Goal: Task Accomplishment & Management: Manage account settings

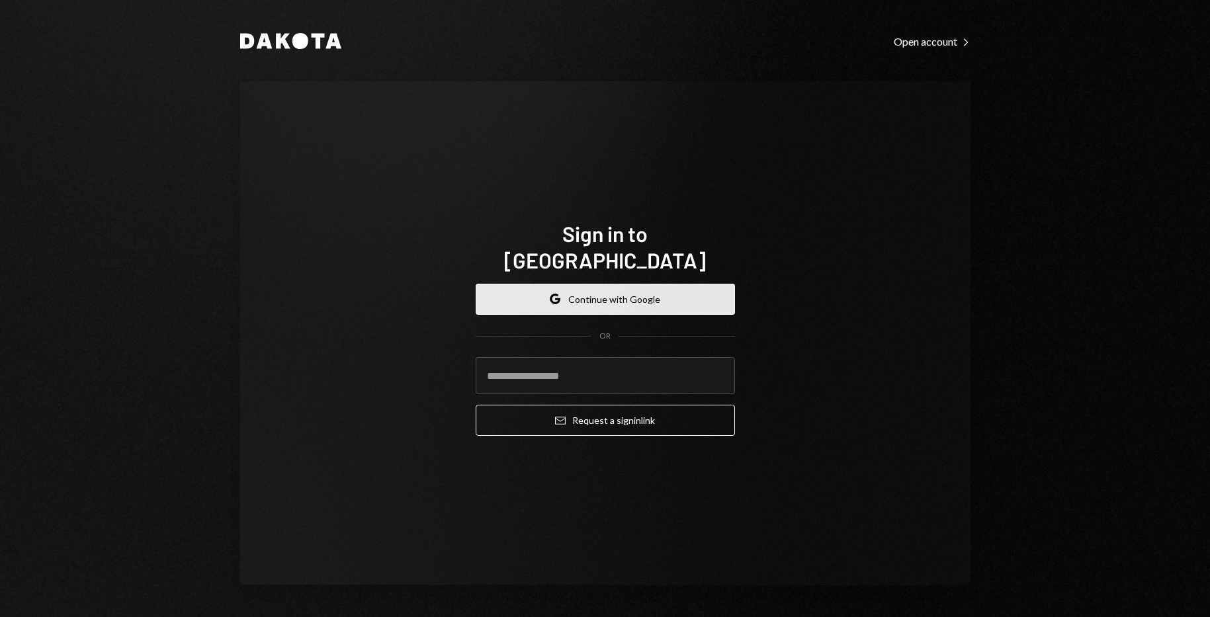
click at [649, 294] on button "Google Continue with Google" at bounding box center [605, 299] width 259 height 31
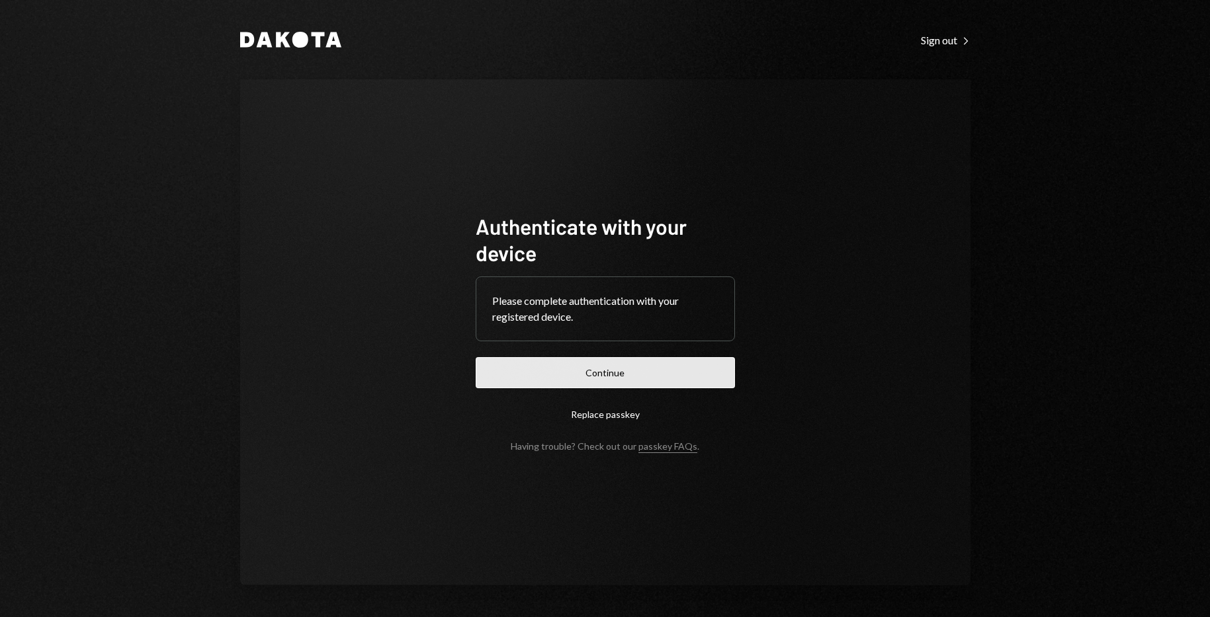
click at [617, 375] on button "Continue" at bounding box center [605, 372] width 259 height 31
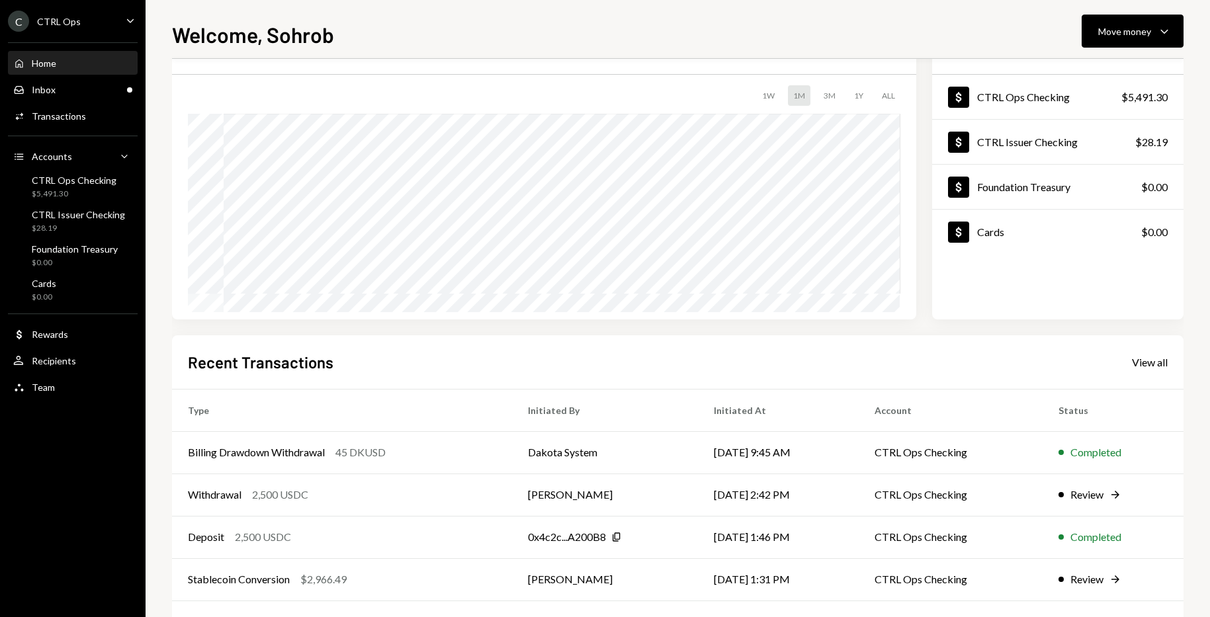
scroll to position [117, 0]
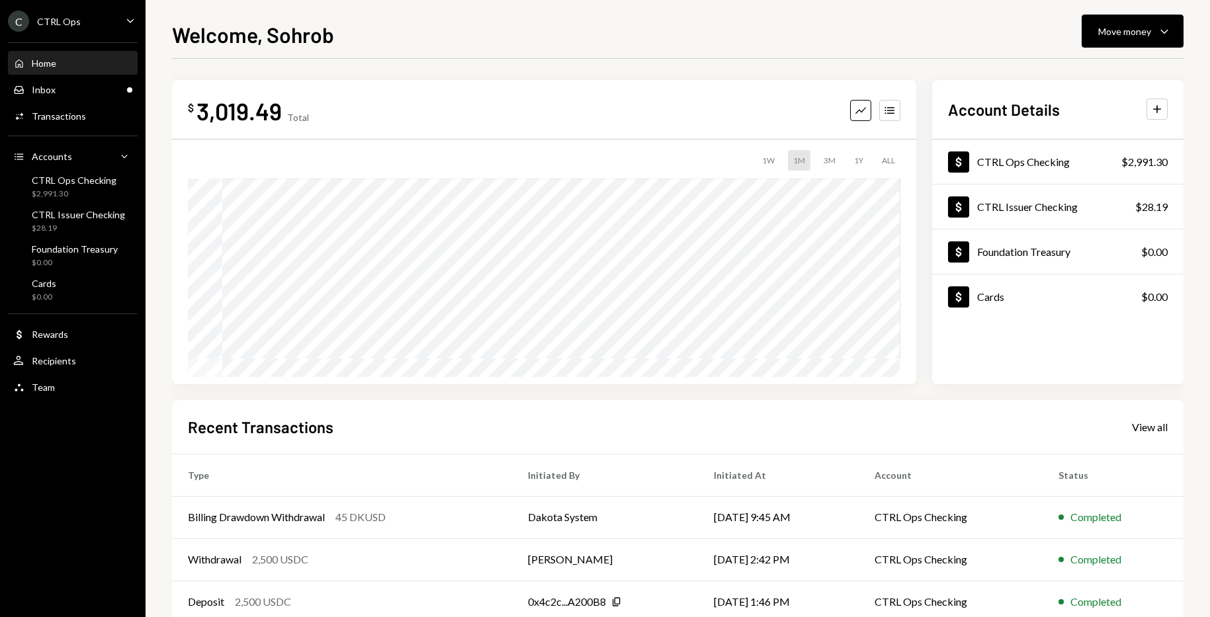
scroll to position [117, 0]
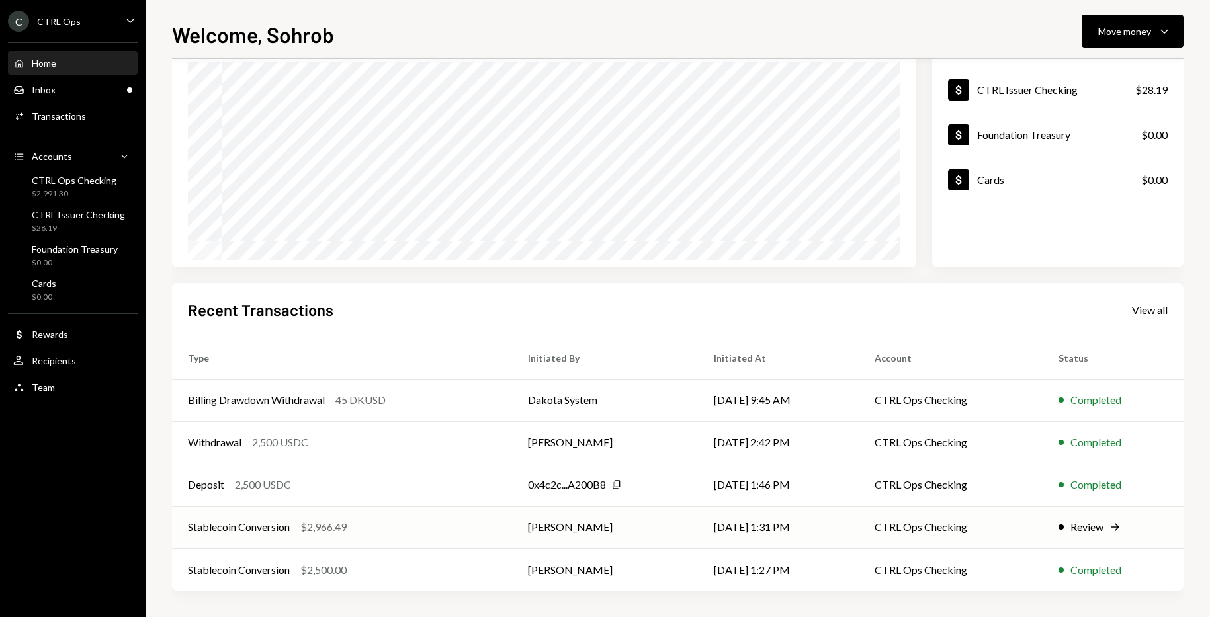
click at [1116, 527] on icon "Right Arrow" at bounding box center [1115, 527] width 13 height 13
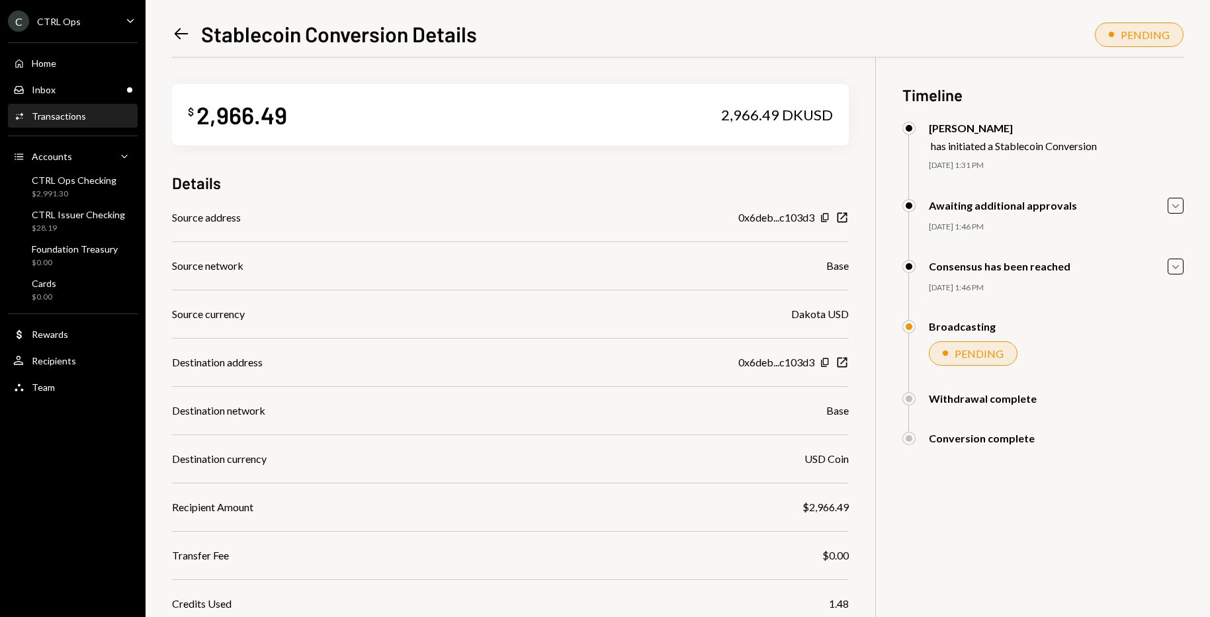
scroll to position [111, 0]
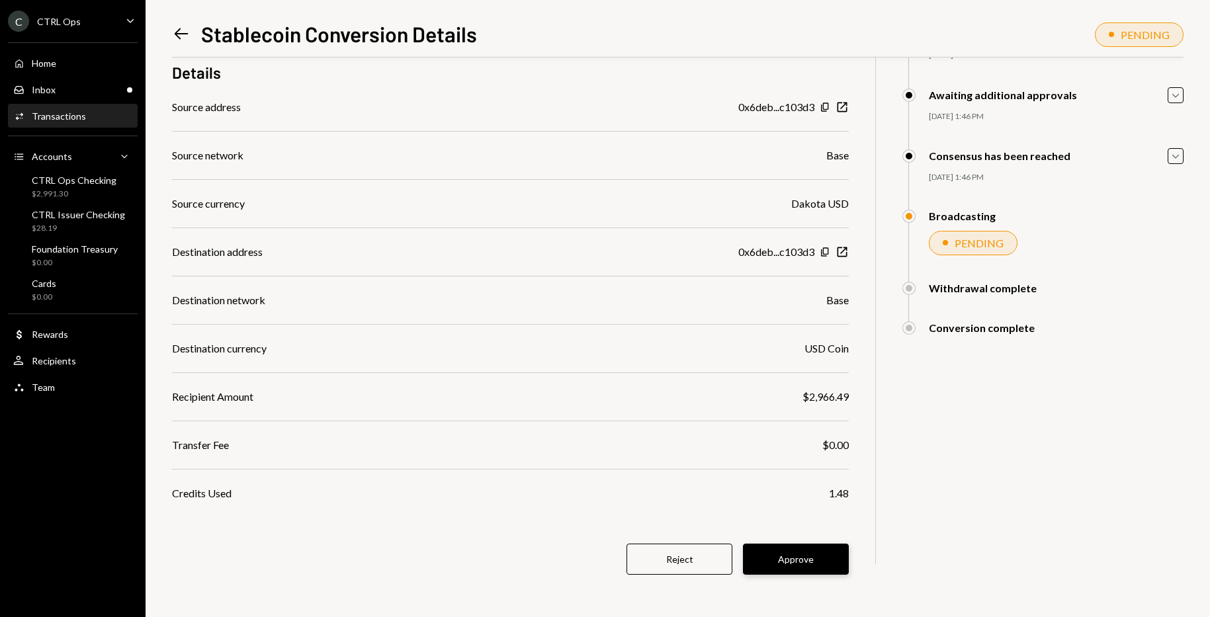
click at [795, 562] on button "Approve" at bounding box center [796, 559] width 106 height 31
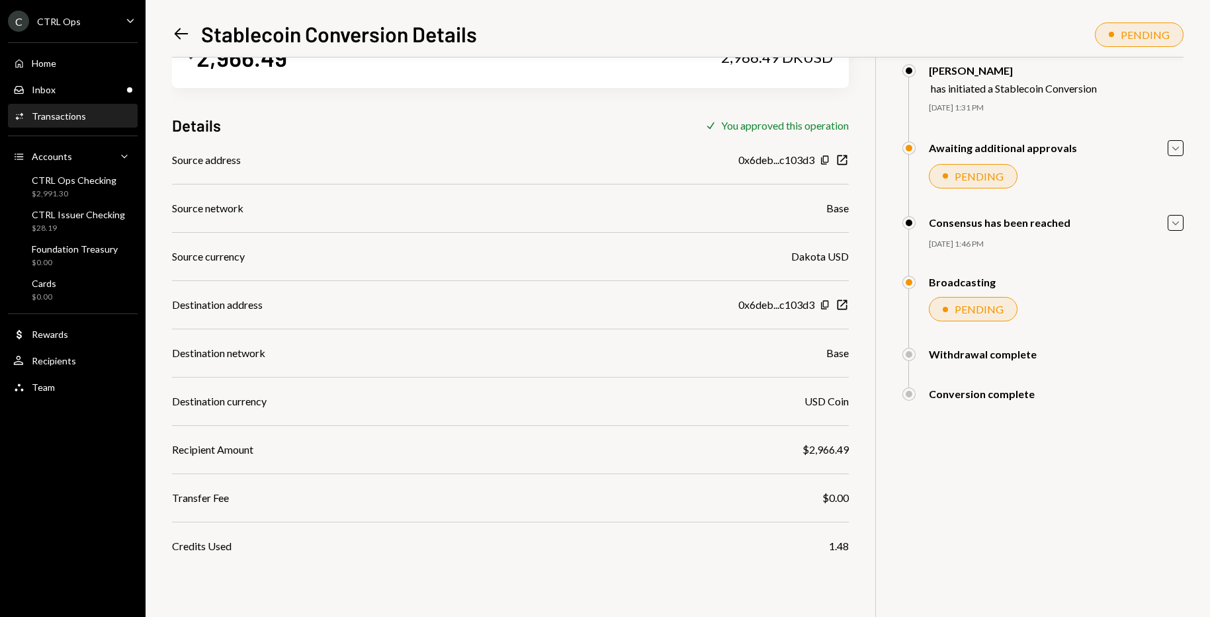
scroll to position [0, 0]
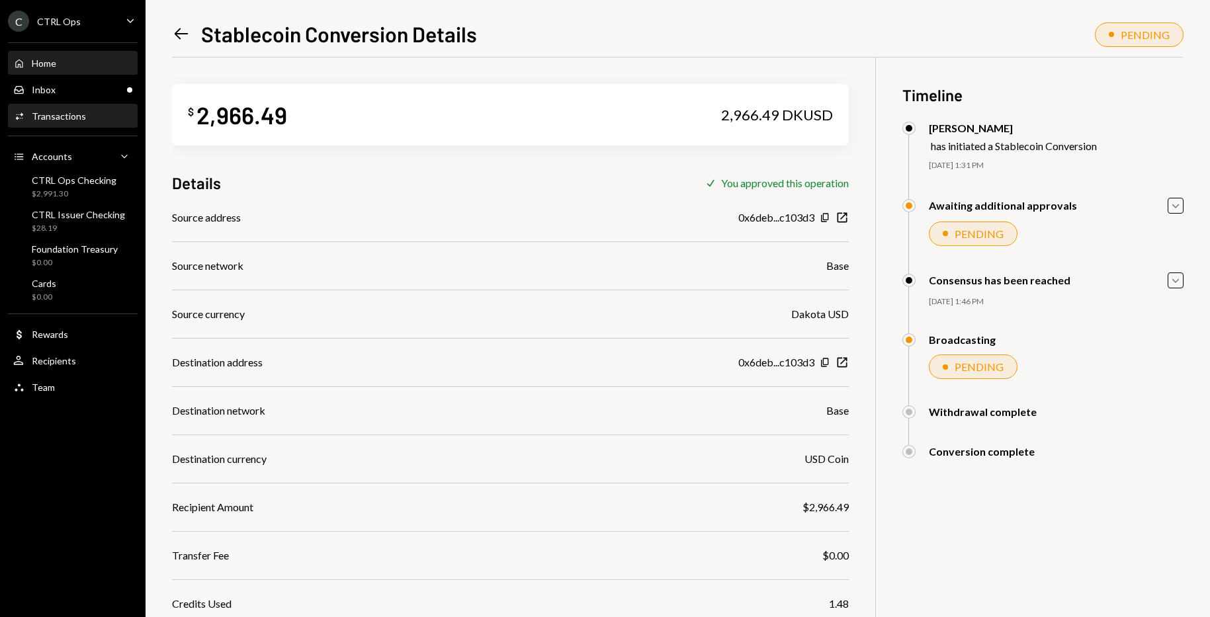
click at [49, 59] on div "Home" at bounding box center [44, 63] width 24 height 11
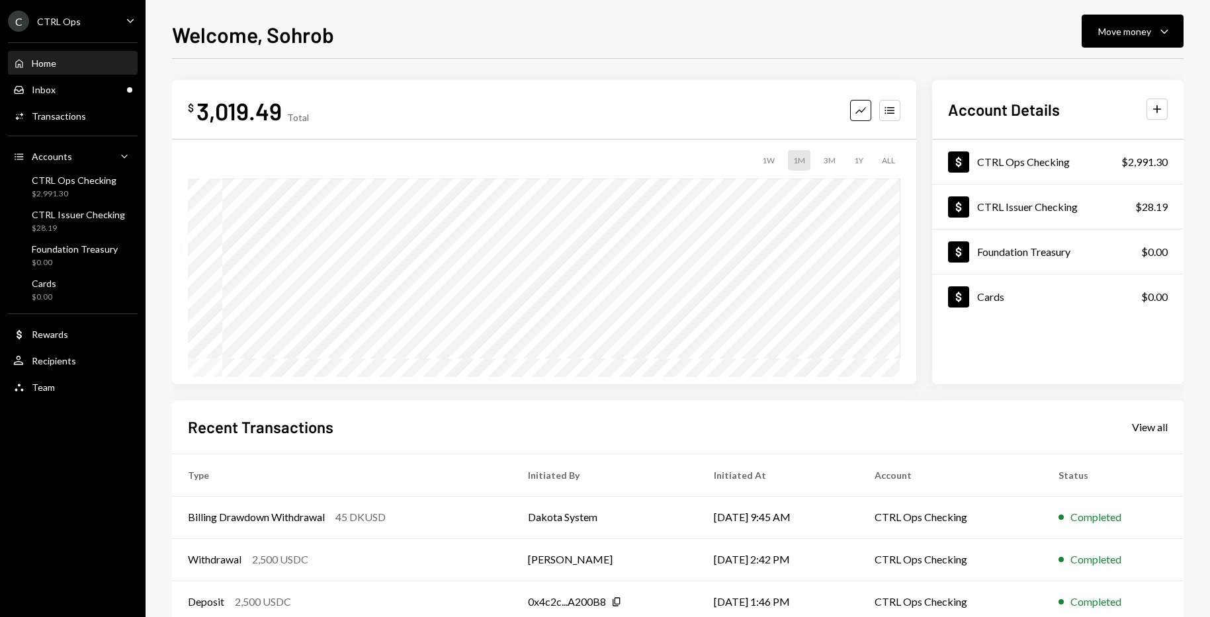
click at [49, 59] on div "Home" at bounding box center [44, 63] width 24 height 11
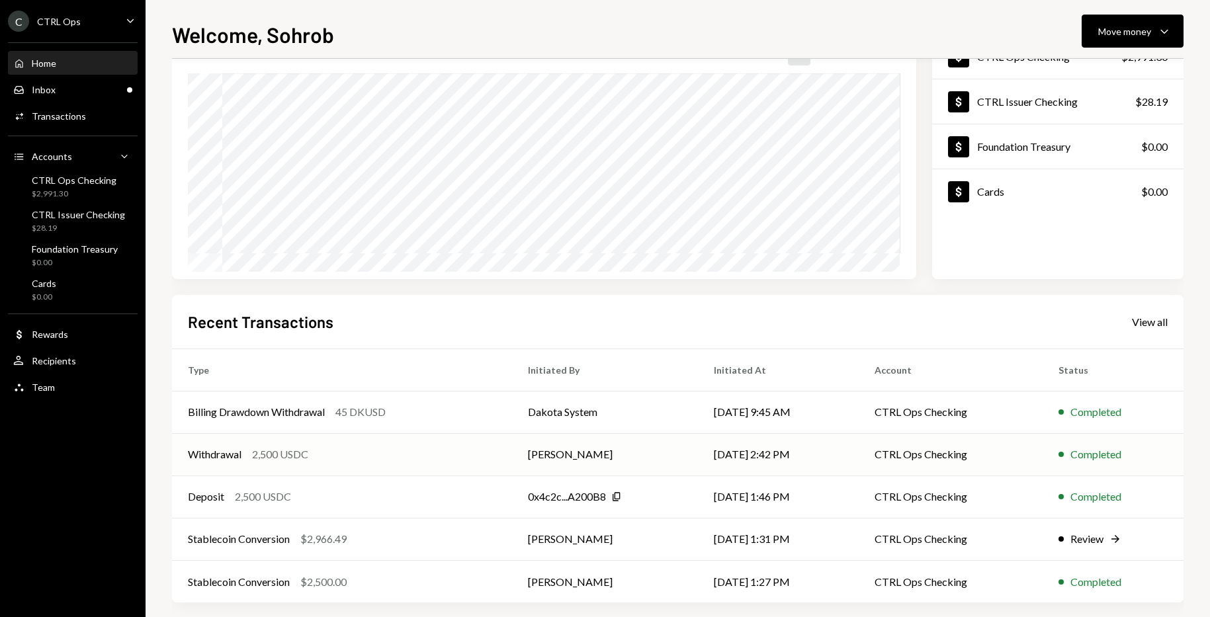
scroll to position [117, 0]
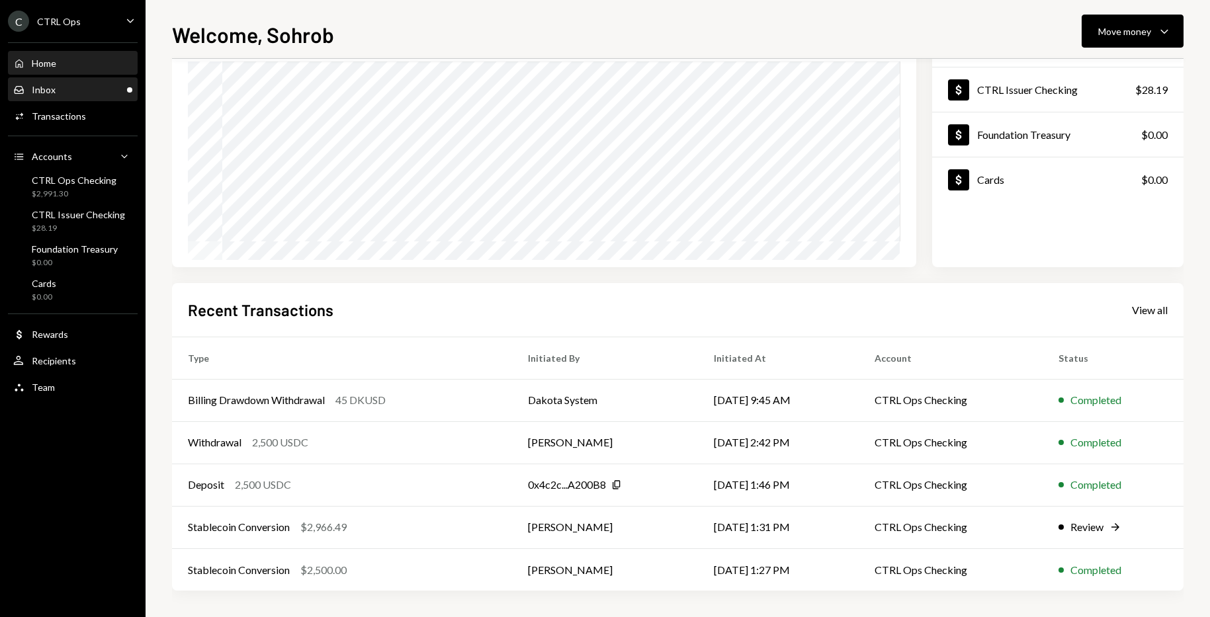
click at [44, 88] on div "Inbox" at bounding box center [44, 89] width 24 height 11
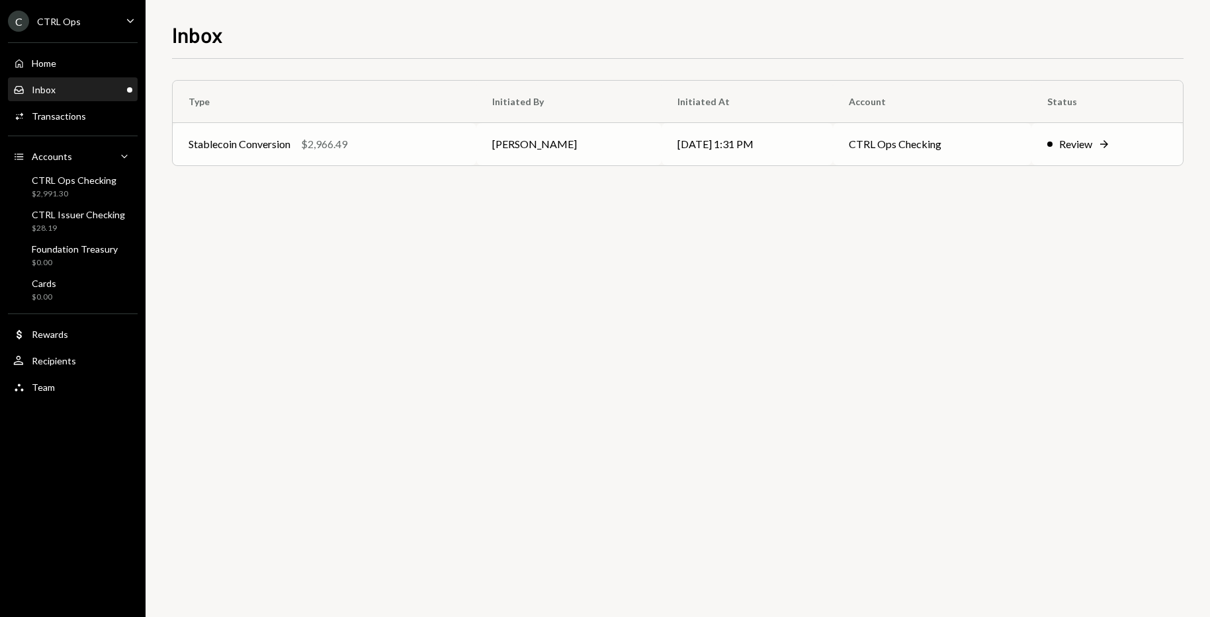
click at [1085, 140] on div "Review" at bounding box center [1075, 144] width 33 height 16
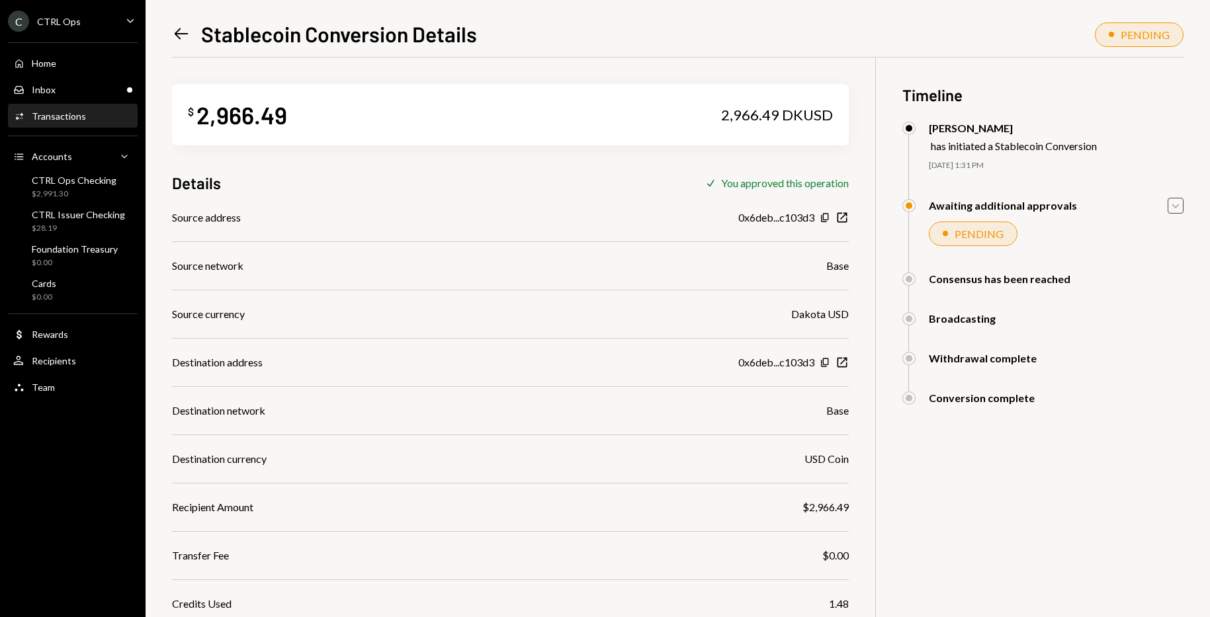
click at [1179, 207] on icon "Caret Down" at bounding box center [1176, 206] width 15 height 15
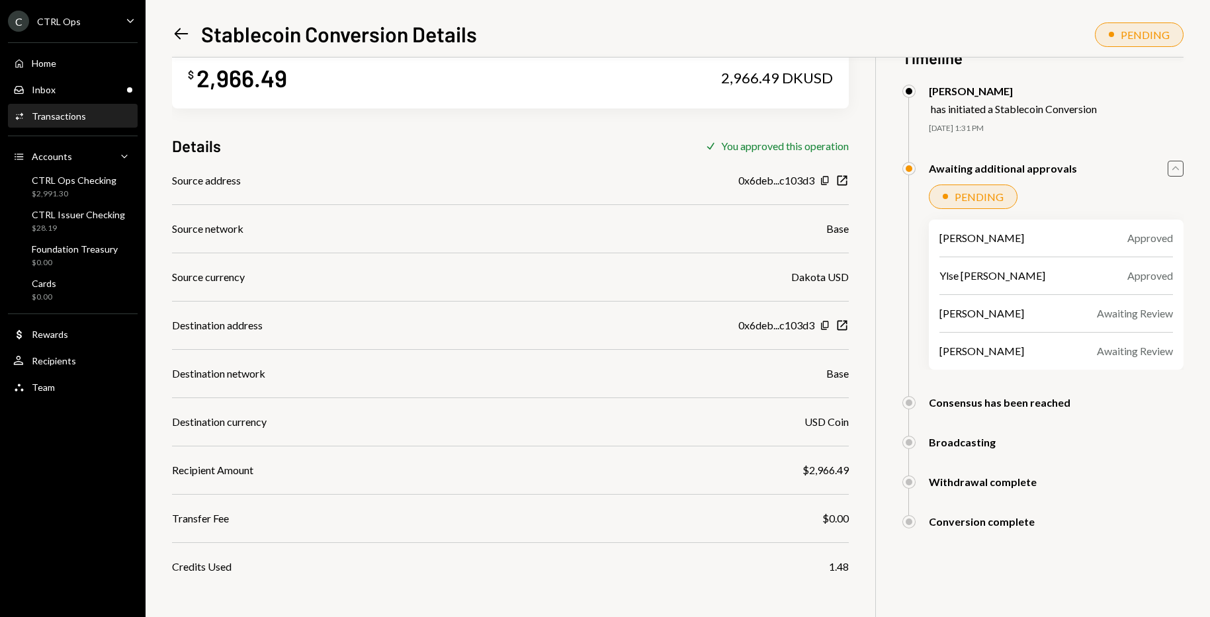
scroll to position [58, 0]
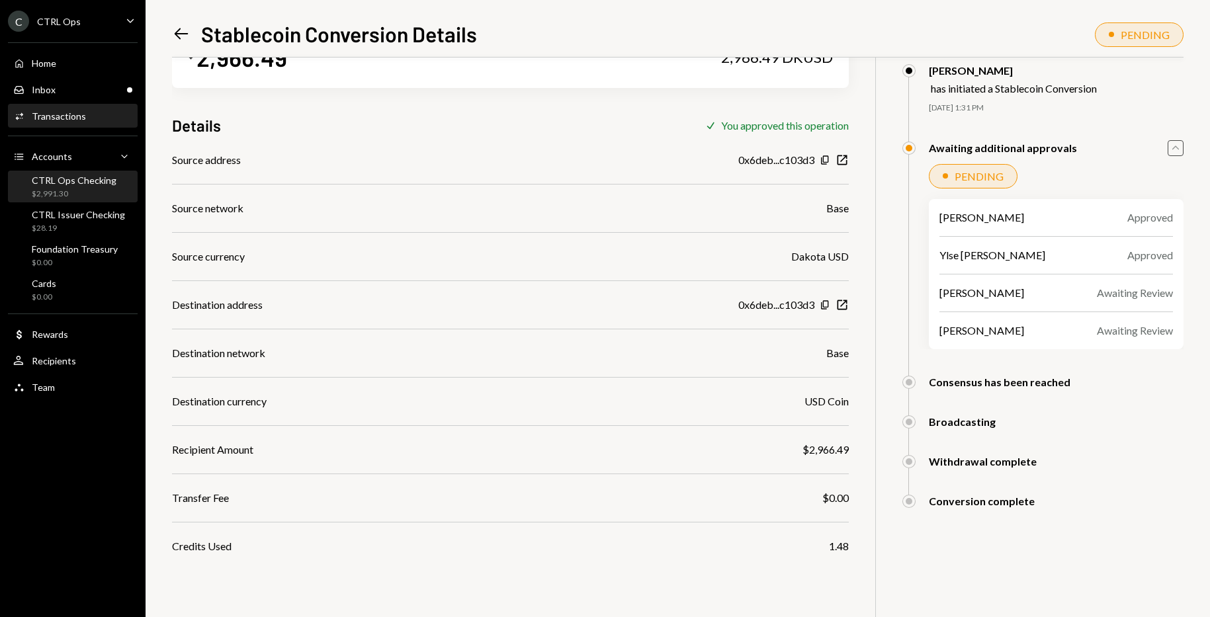
click at [60, 180] on div "CTRL Ops Checking" at bounding box center [74, 180] width 85 height 11
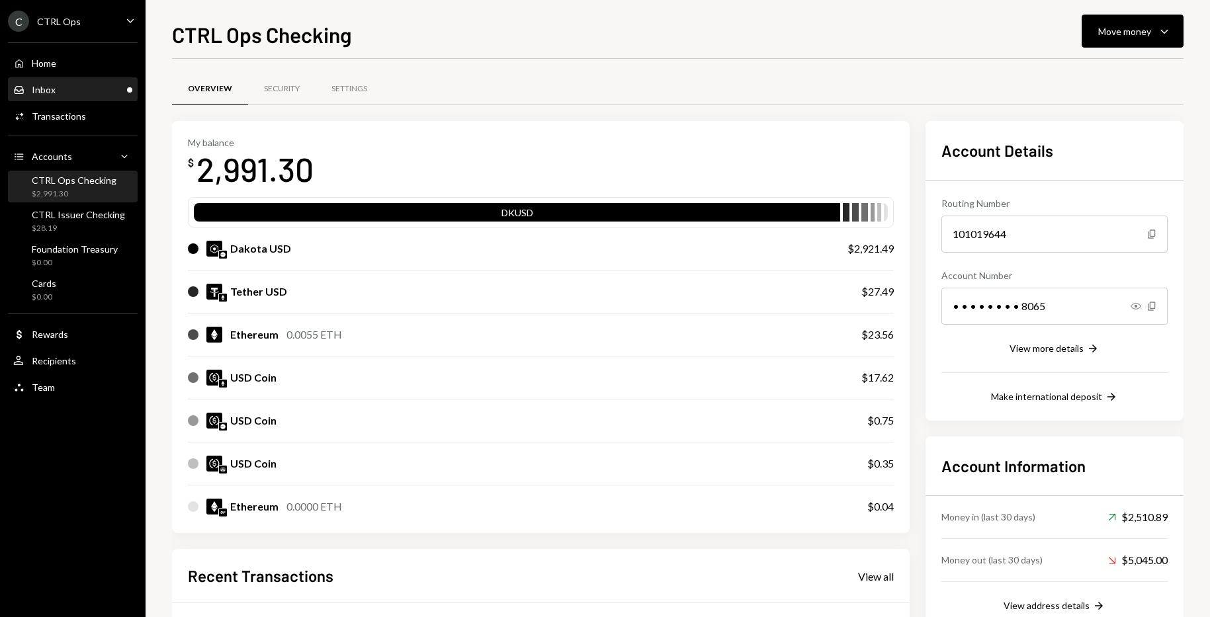
click at [51, 89] on div "Inbox" at bounding box center [44, 89] width 24 height 11
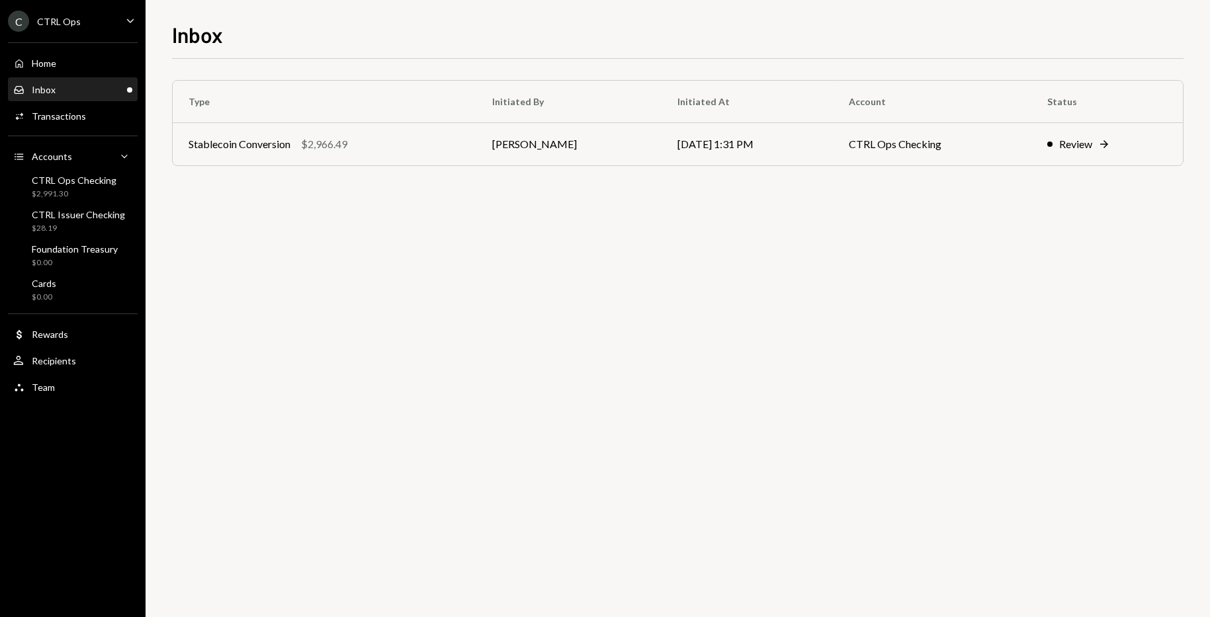
click at [259, 101] on th "Type" at bounding box center [325, 102] width 304 height 42
click at [268, 150] on div "Stablecoin Conversion" at bounding box center [240, 144] width 102 height 16
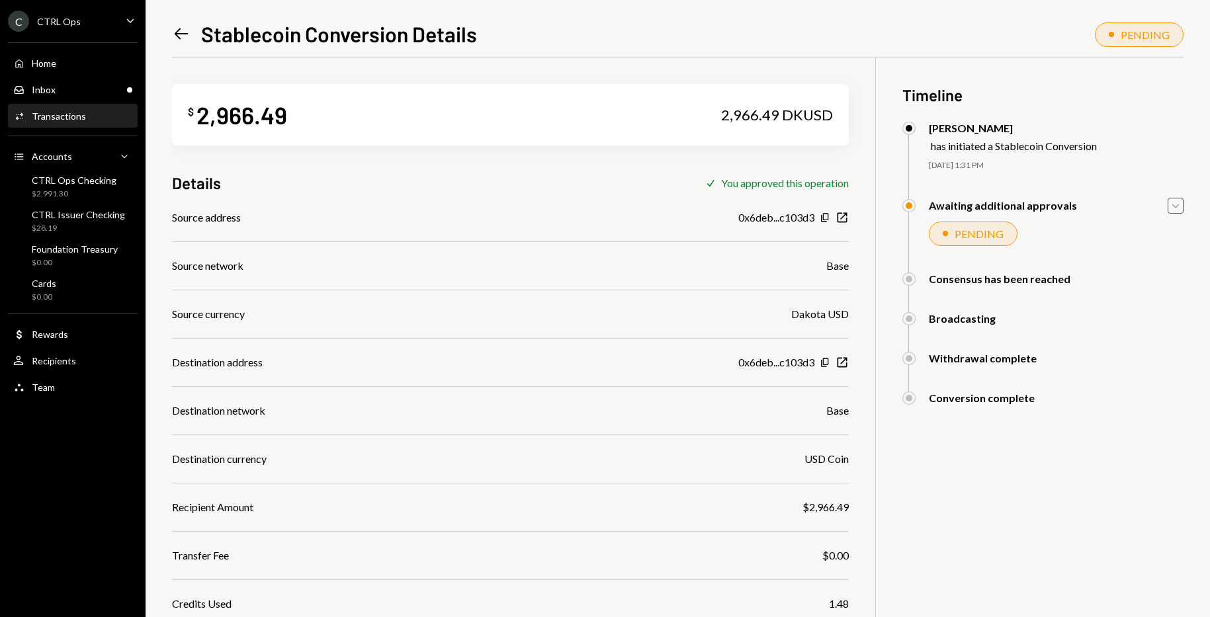
click at [1179, 207] on icon "Caret Down" at bounding box center [1176, 206] width 15 height 15
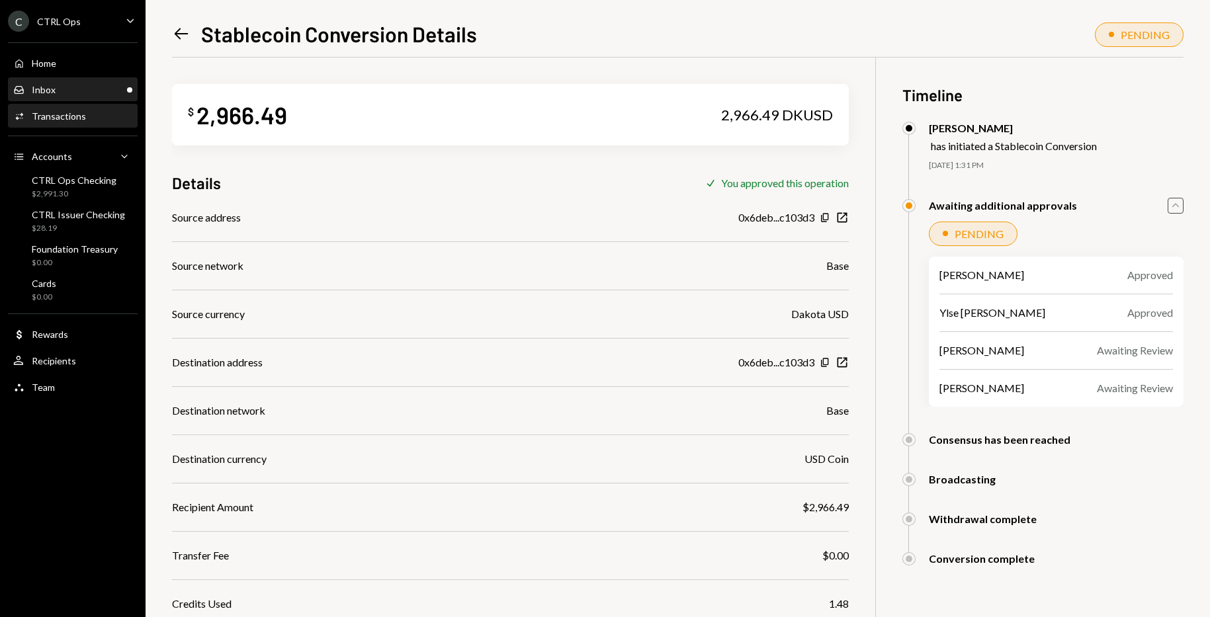
click at [60, 93] on div "Inbox Inbox" at bounding box center [72, 90] width 119 height 12
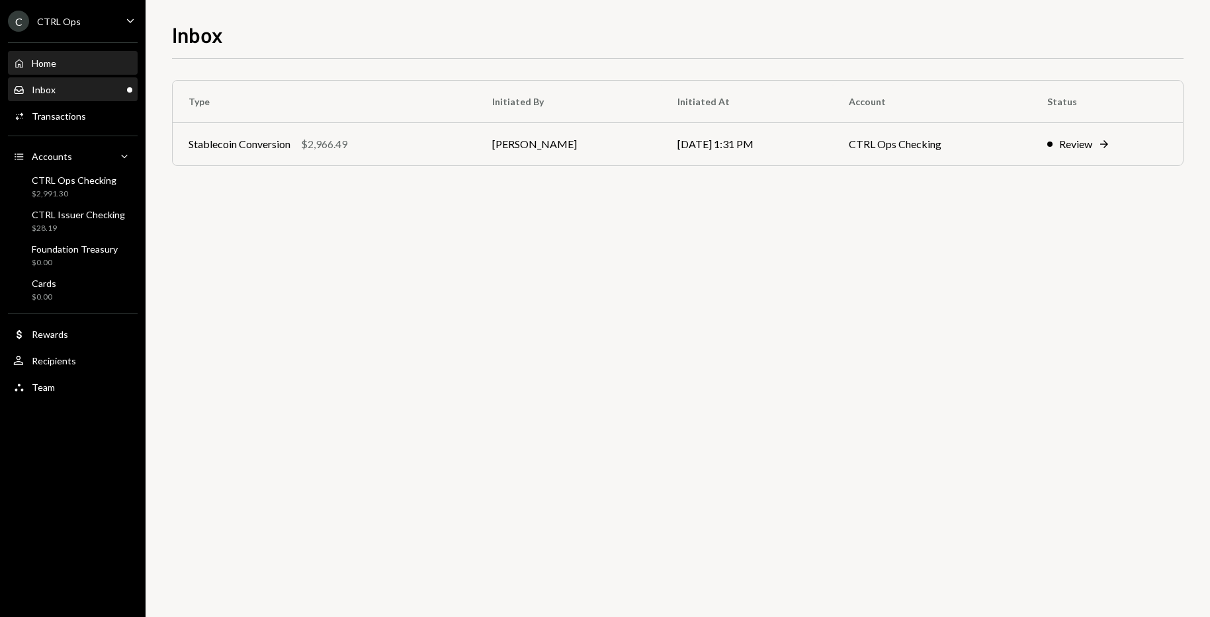
click at [44, 69] on div "Home Home" at bounding box center [72, 63] width 119 height 22
